Goal: Find contact information: Find contact information

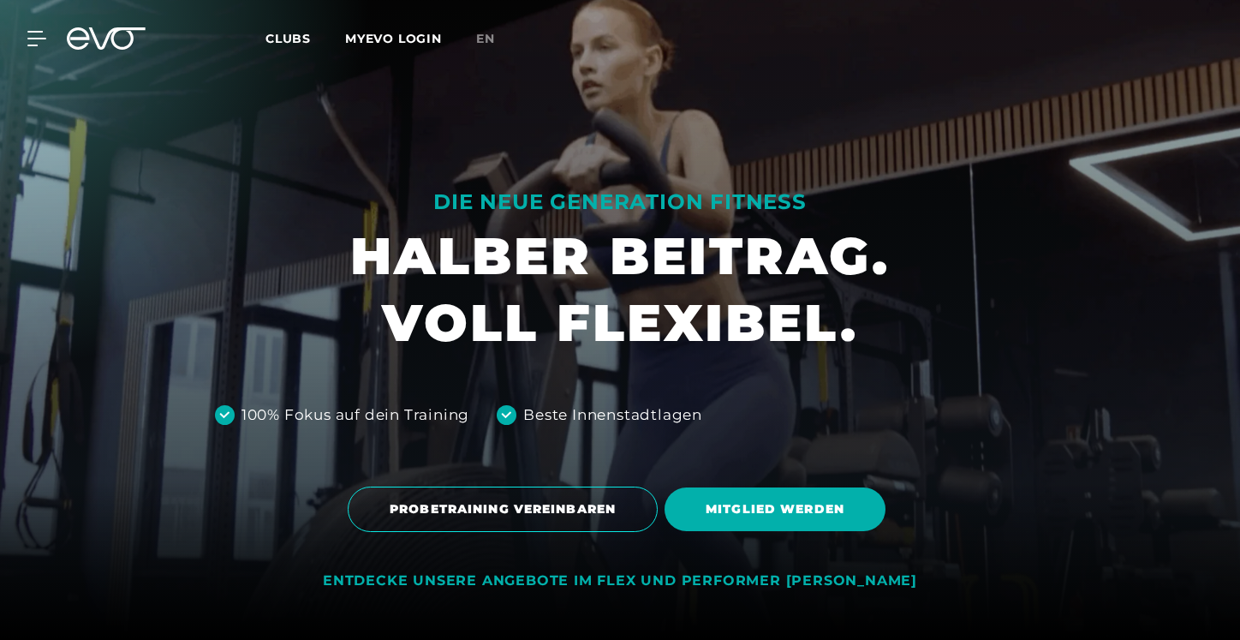
click at [30, 47] on div "MyEVO Login Über EVO Mitgliedschaften Probetraining TAGESPASS EVO Studios [GEOG…" at bounding box center [619, 39] width 1233 height 50
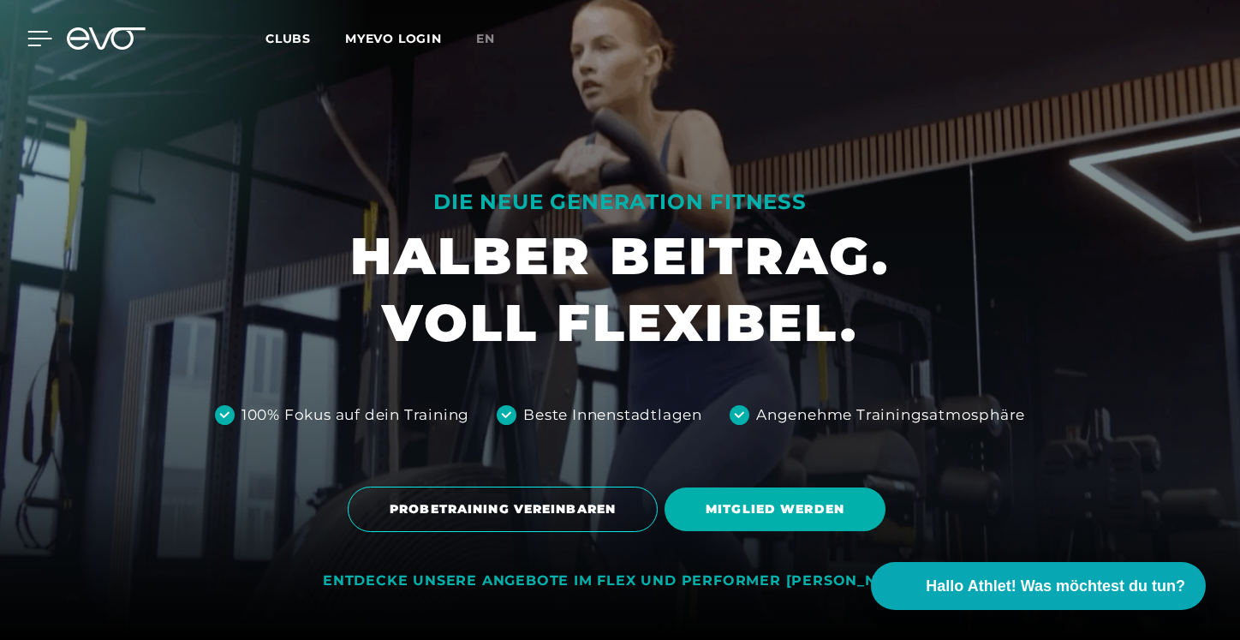
click at [36, 33] on icon at bounding box center [39, 38] width 25 height 15
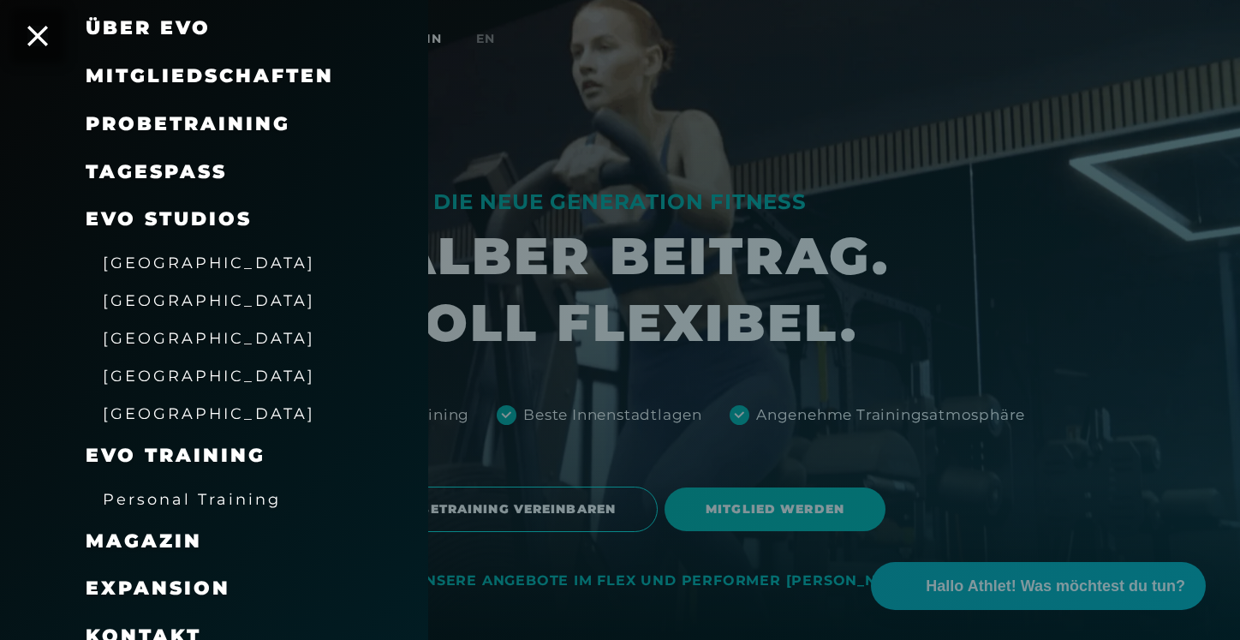
scroll to position [147, 0]
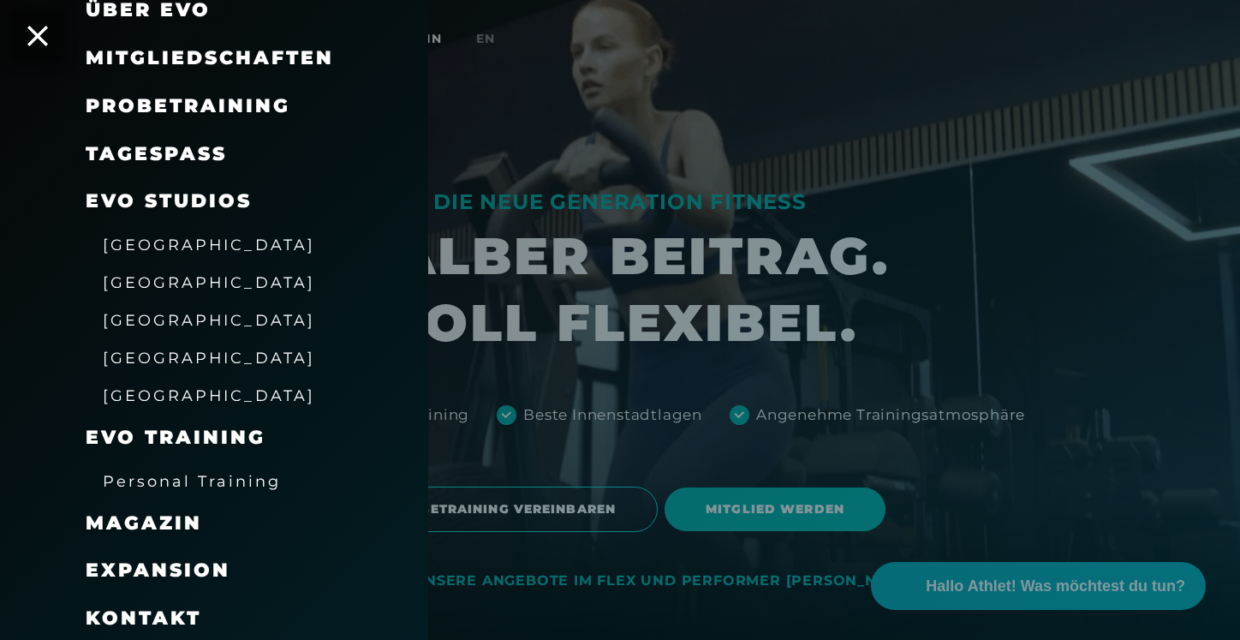
click at [146, 523] on span "Magazin" at bounding box center [144, 522] width 116 height 23
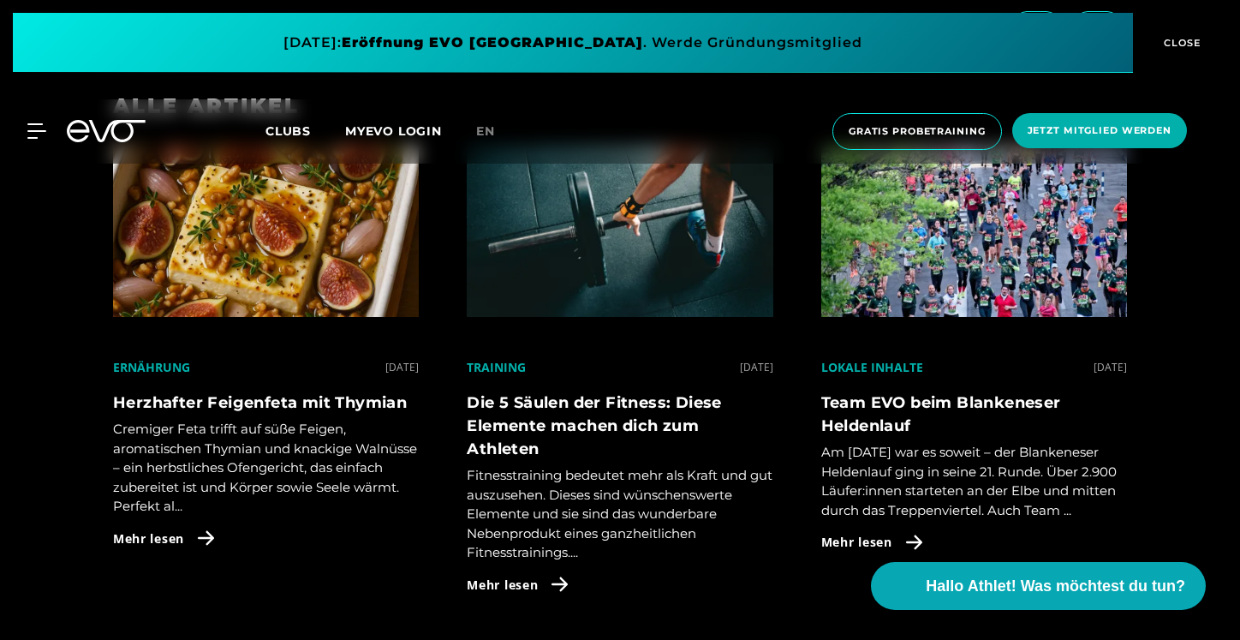
scroll to position [978, 0]
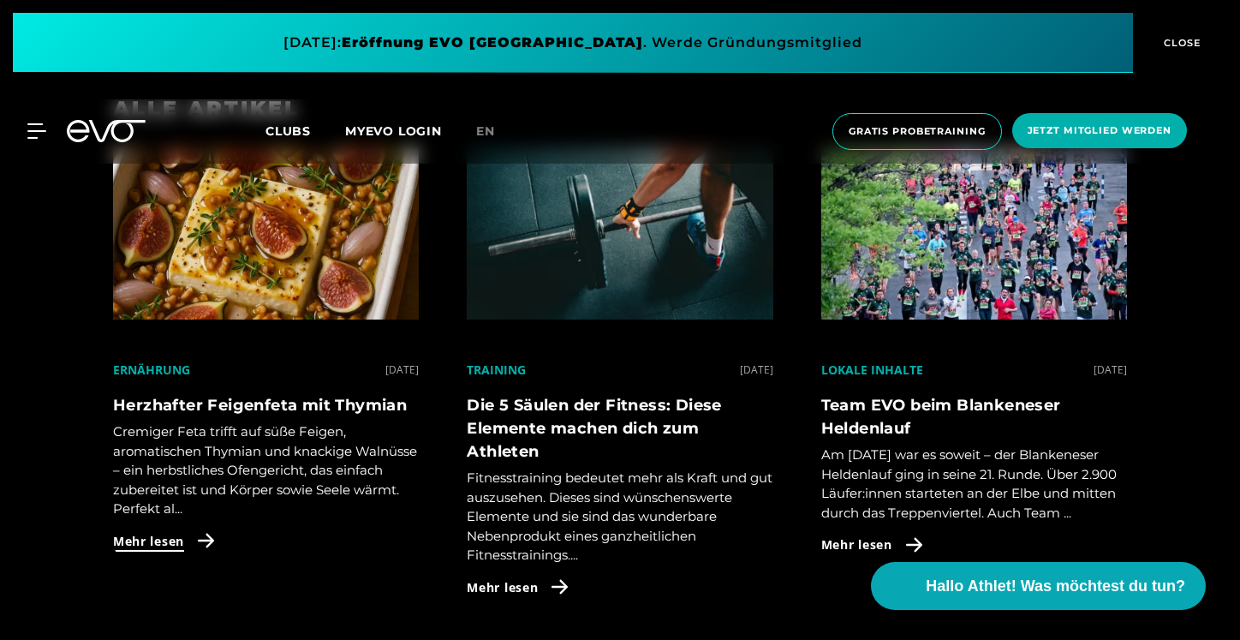
click at [214, 536] on icon at bounding box center [206, 540] width 30 height 15
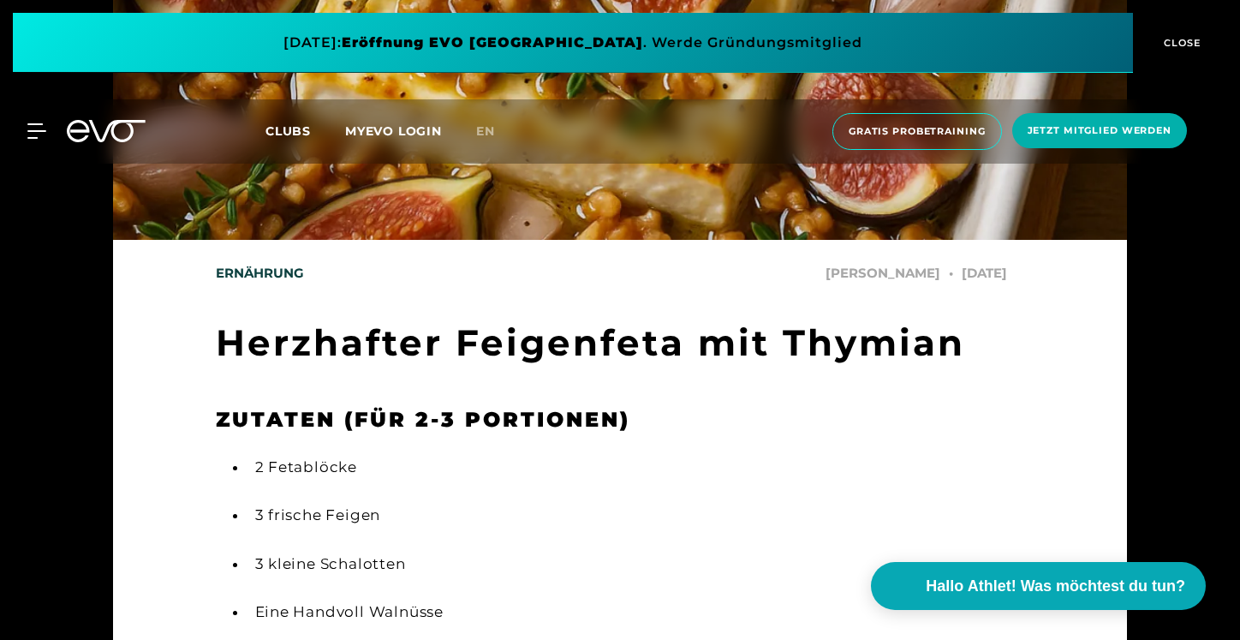
scroll to position [231, 0]
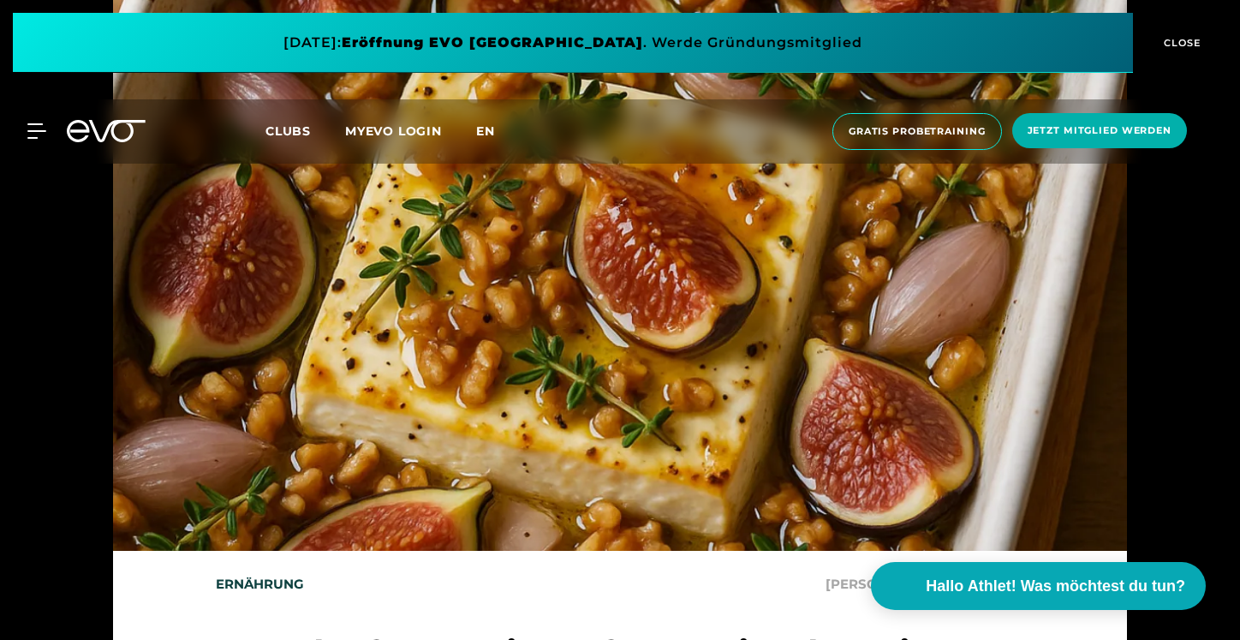
click at [485, 130] on span "en" at bounding box center [485, 130] width 19 height 15
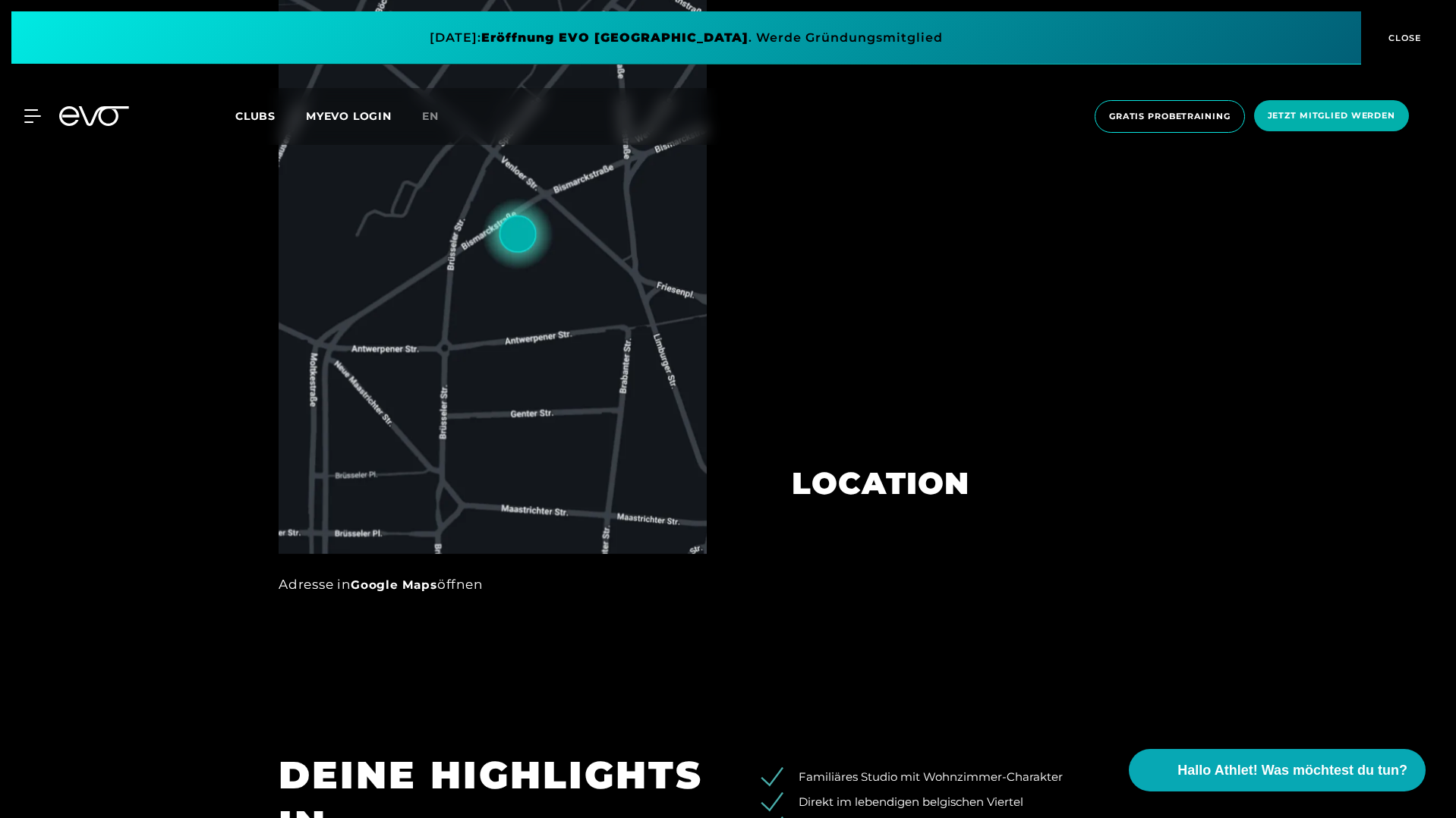
scroll to position [963, 0]
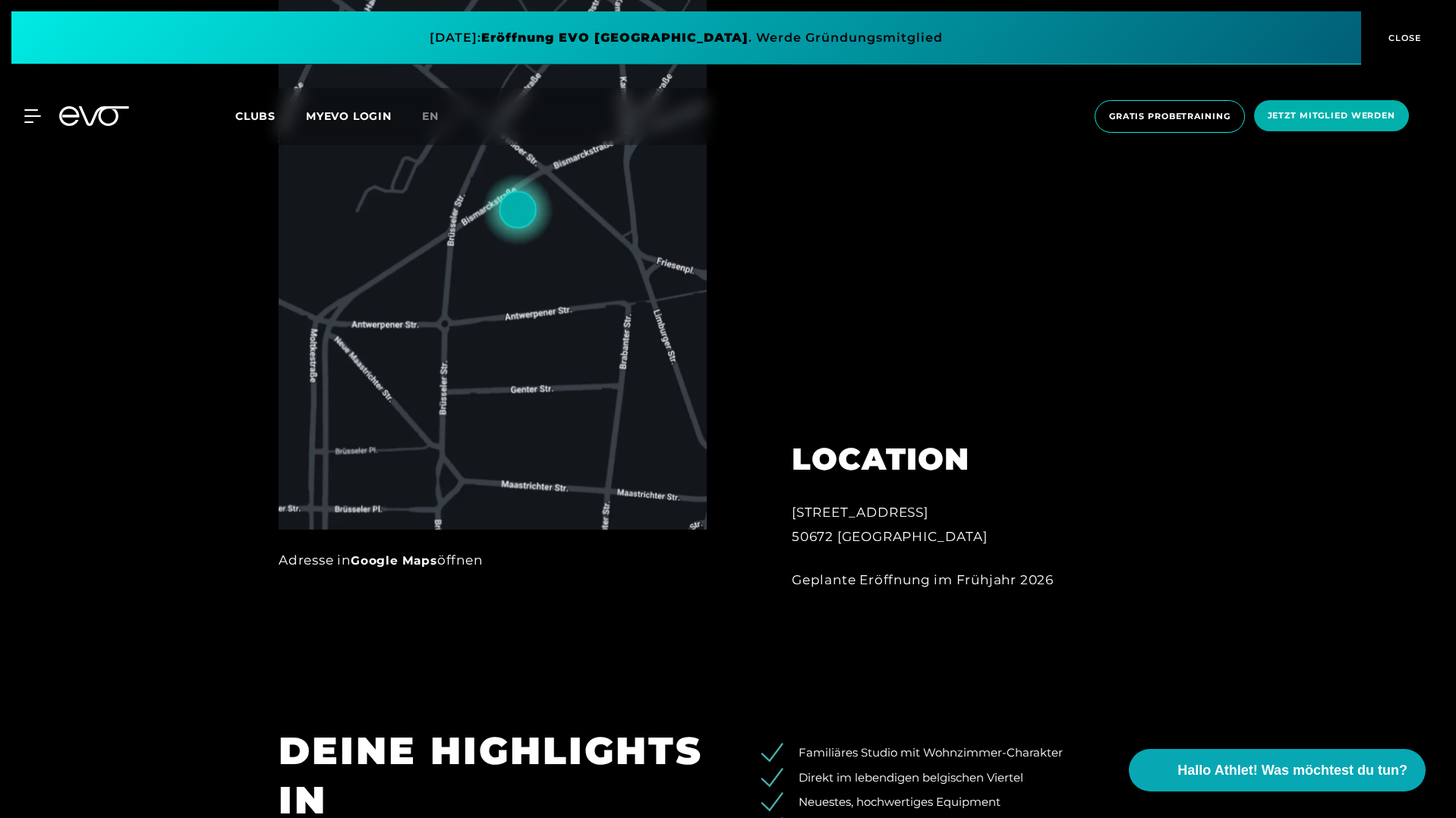
drag, startPoint x: 795, startPoint y: 510, endPoint x: 969, endPoint y: 505, distance: 174.1
click at [969, 505] on div "Bismarckstraße 27 50672 Köln" at bounding box center [959, 525] width 334 height 50
copy div "Bismarckstraße 27"
click at [817, 541] on div "Bismarckstraße 27 50672 Köln" at bounding box center [959, 525] width 334 height 50
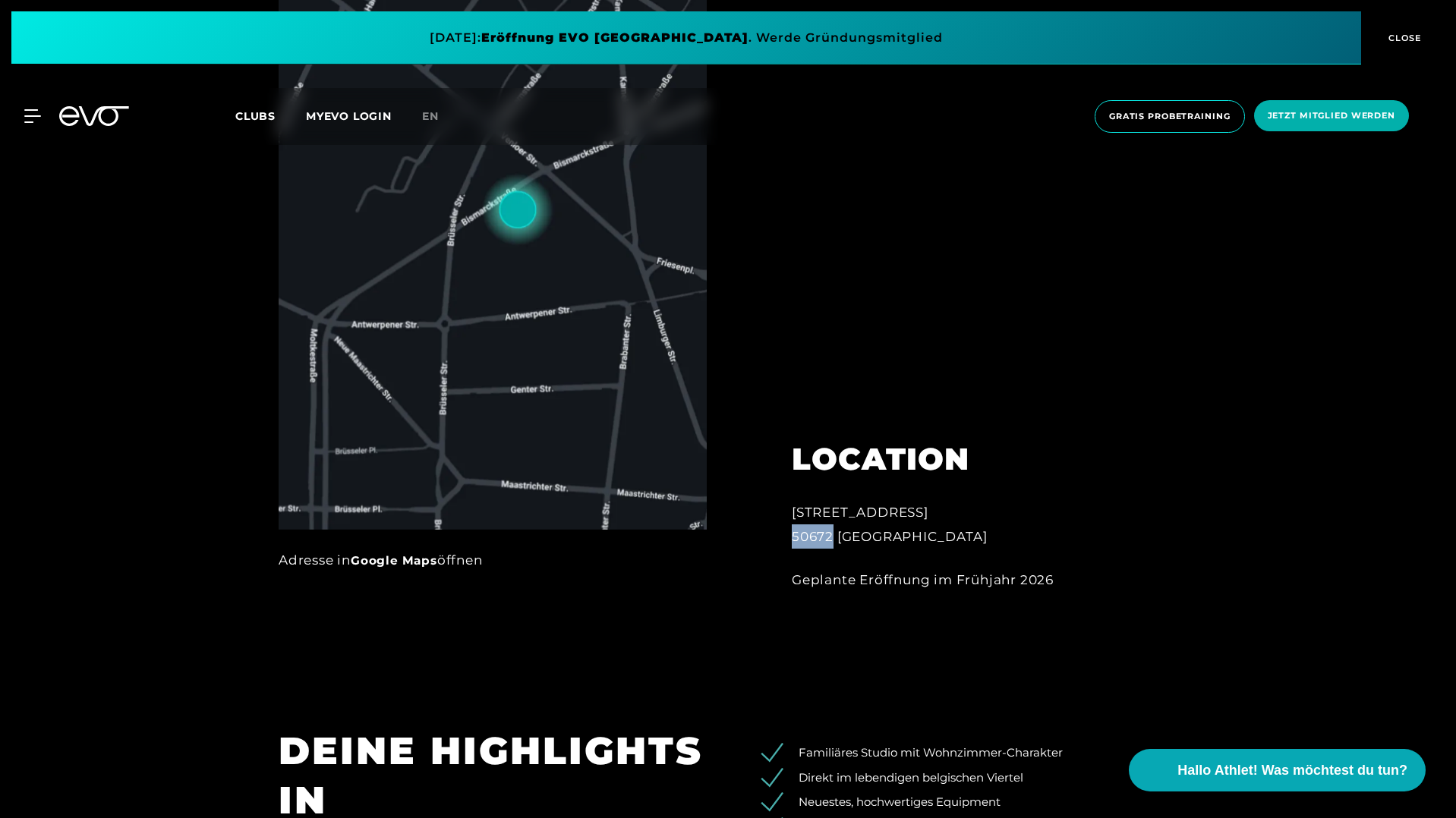
copy div "50672"
